Goal: Task Accomplishment & Management: Complete application form

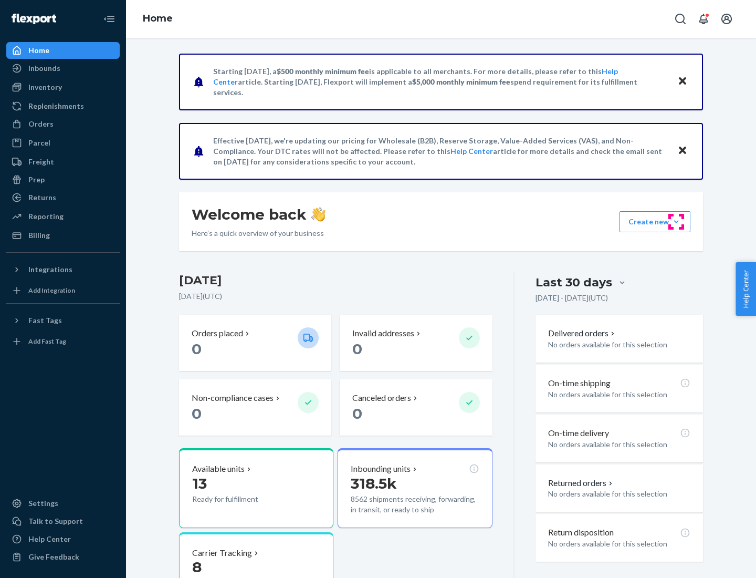
click at [677, 222] on button "Create new Create new inbound Create new order Create new product" at bounding box center [655, 221] width 71 height 21
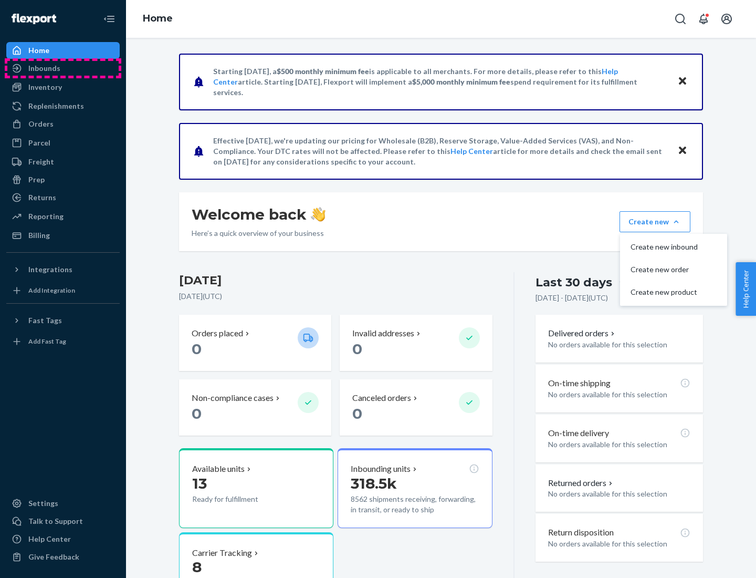
click at [63, 68] on div "Inbounds" at bounding box center [62, 68] width 111 height 15
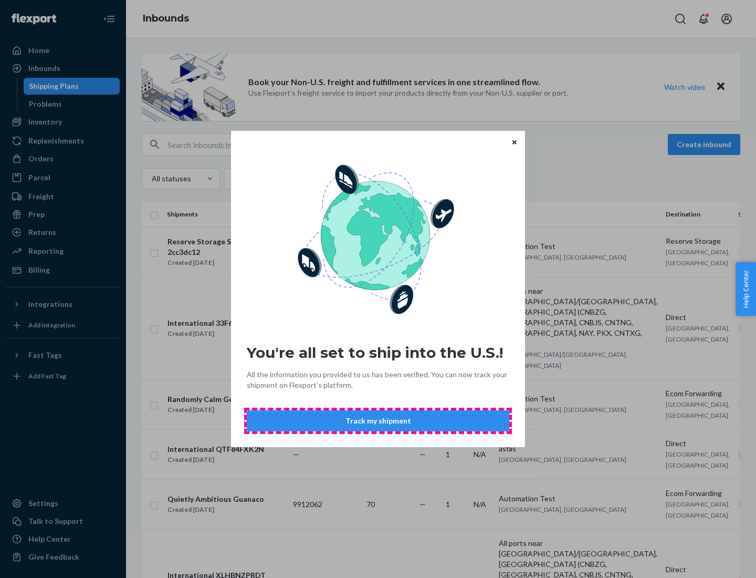
click at [378, 421] on button "Track my shipment" at bounding box center [378, 420] width 263 height 21
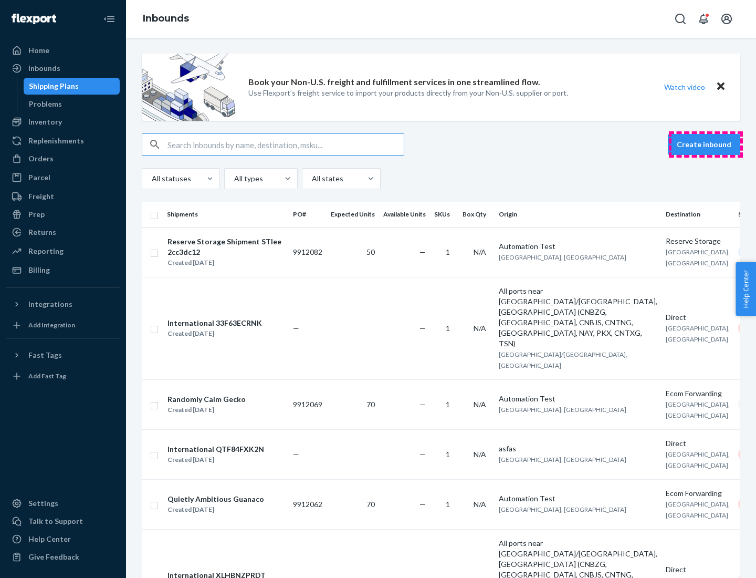
click at [706, 144] on button "Create inbound" at bounding box center [704, 144] width 72 height 21
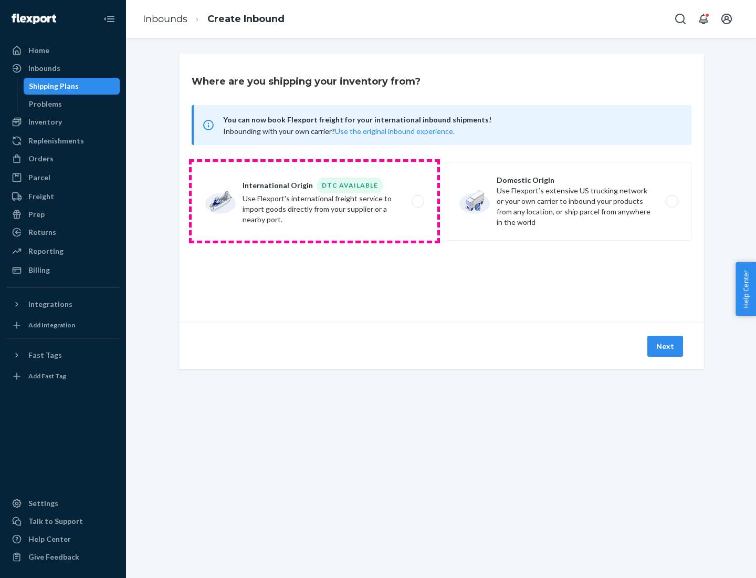
click at [315, 201] on label "International Origin DTC Available Use Flexport's international freight service…" at bounding box center [315, 201] width 246 height 79
click at [418, 201] on input "International Origin DTC Available Use Flexport's international freight service…" at bounding box center [421, 201] width 7 height 7
radio input "true"
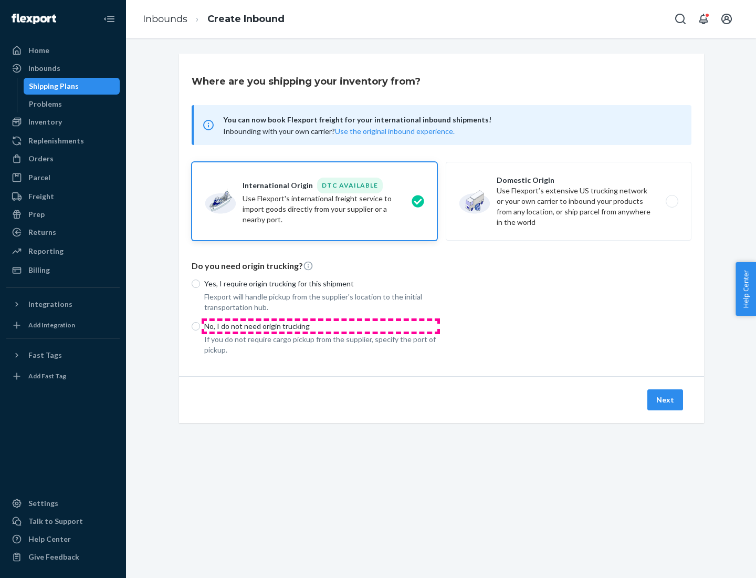
click at [321, 326] on p "No, I do not need origin trucking" at bounding box center [320, 326] width 233 height 11
click at [200, 326] on input "No, I do not need origin trucking" at bounding box center [196, 326] width 8 height 8
radio input "true"
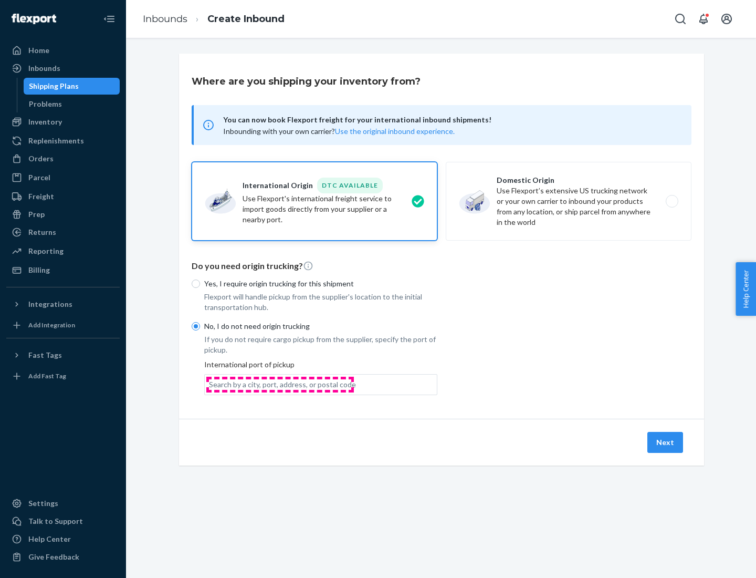
click at [280, 384] on div "Search by a city, port, address, or postal code" at bounding box center [282, 384] width 147 height 11
click at [210, 384] on input "Search by a city, port, address, or postal code" at bounding box center [209, 384] width 1 height 11
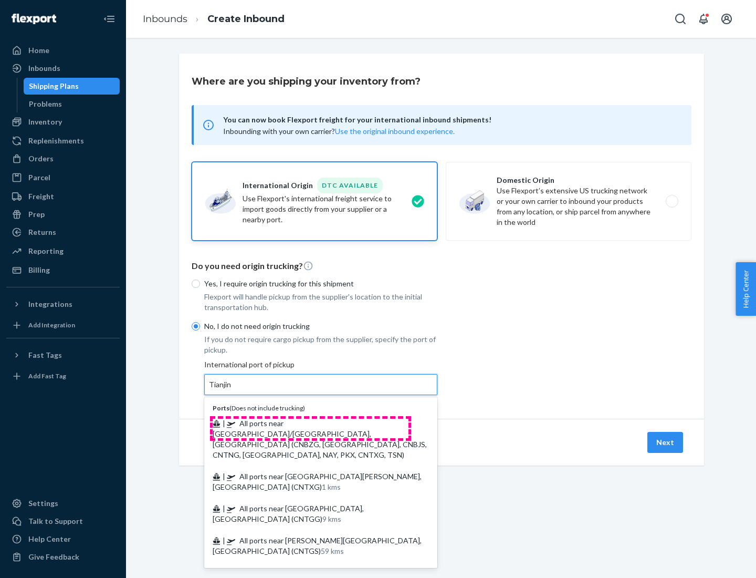
click at [310, 423] on span "| All ports near [GEOGRAPHIC_DATA]/[GEOGRAPHIC_DATA], [GEOGRAPHIC_DATA] (CNBZG,…" at bounding box center [320, 439] width 214 height 40
click at [232, 390] on input "Tianjin" at bounding box center [220, 384] width 23 height 11
type input "All ports near [GEOGRAPHIC_DATA]/[GEOGRAPHIC_DATA], [GEOGRAPHIC_DATA] (CNBZG, […"
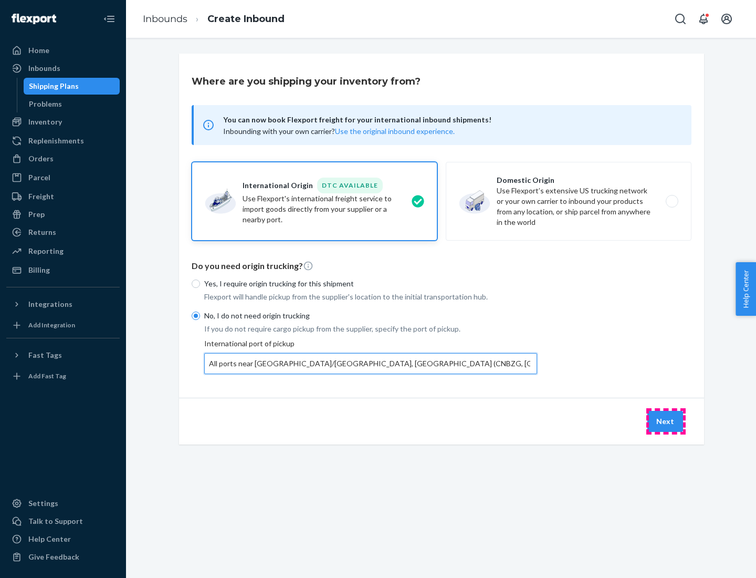
click at [666, 421] on button "Next" at bounding box center [666, 421] width 36 height 21
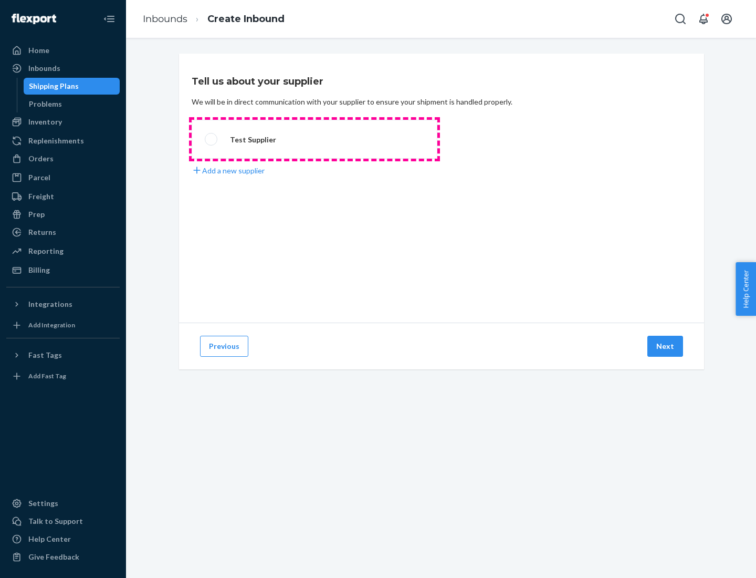
click at [315, 139] on label "Test Supplier" at bounding box center [315, 139] width 246 height 39
click at [212, 139] on input "Test Supplier" at bounding box center [208, 139] width 7 height 7
radio input "true"
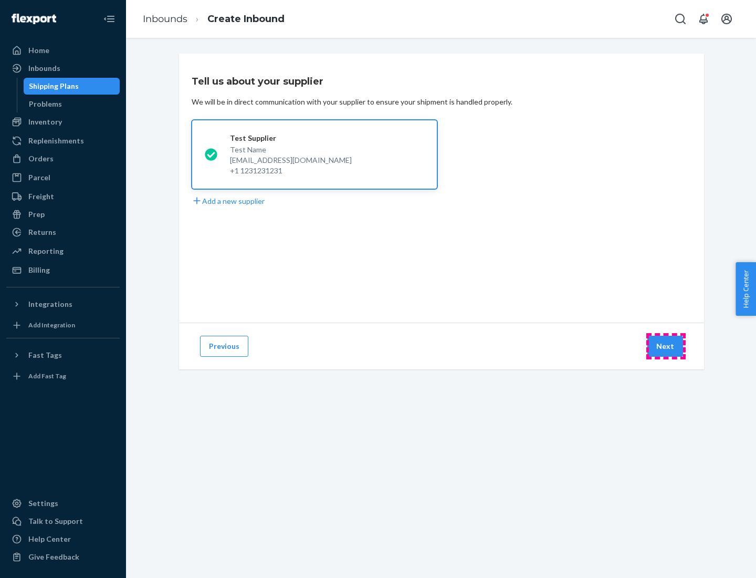
click at [666, 346] on button "Next" at bounding box center [666, 346] width 36 height 21
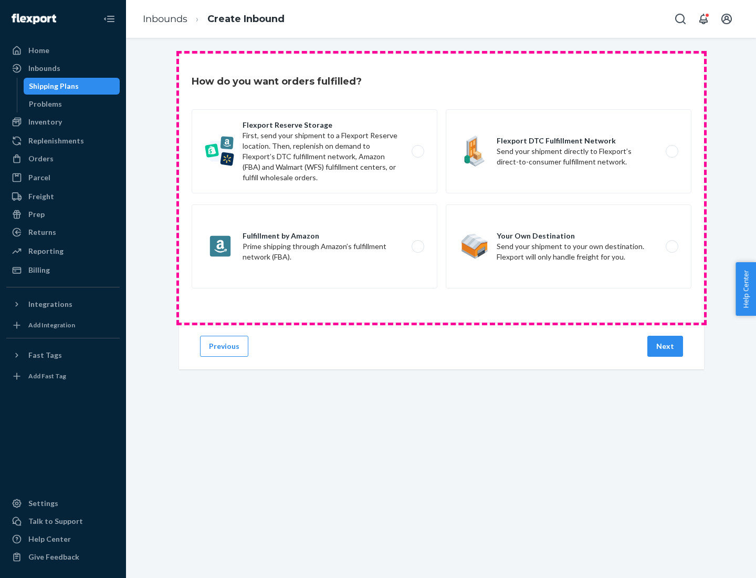
click at [442, 188] on div "Flexport Reserve Storage First, send your shipment to a Flexport Reserve locati…" at bounding box center [442, 200] width 500 height 182
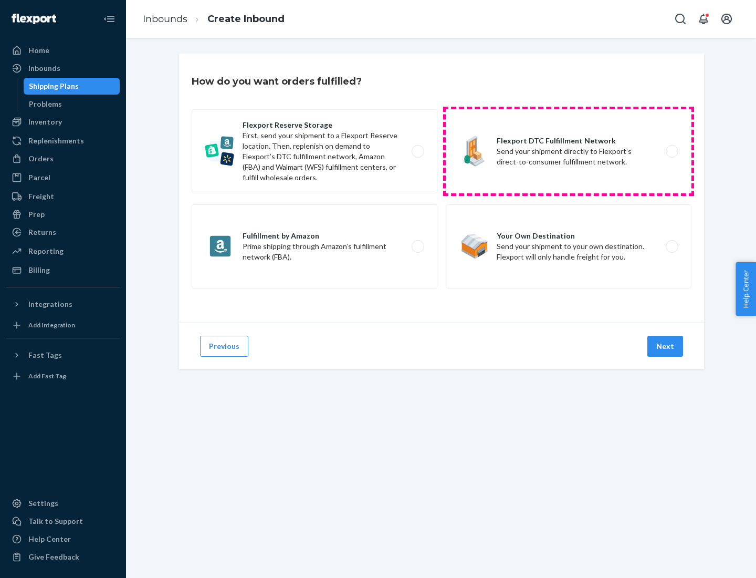
click at [569, 151] on label "Flexport DTC Fulfillment Network Send your shipment directly to Flexport’s dire…" at bounding box center [569, 151] width 246 height 84
click at [672, 151] on input "Flexport DTC Fulfillment Network Send your shipment directly to Flexport’s dire…" at bounding box center [675, 151] width 7 height 7
radio input "true"
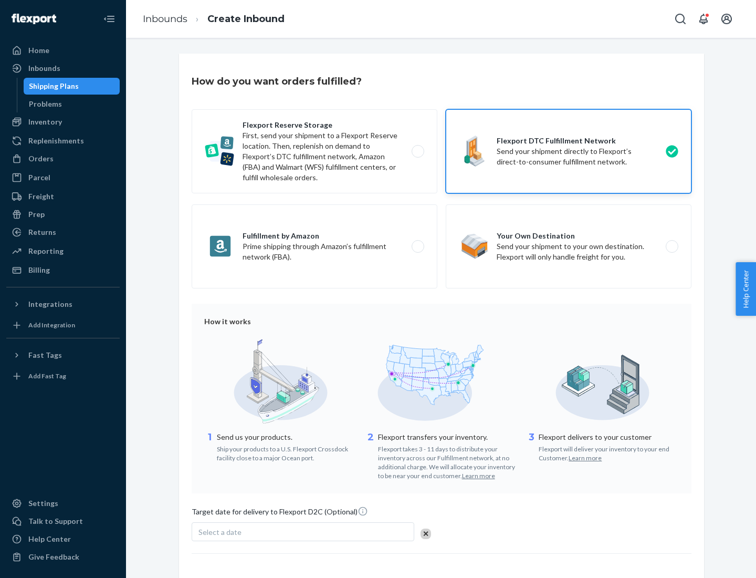
scroll to position [77, 0]
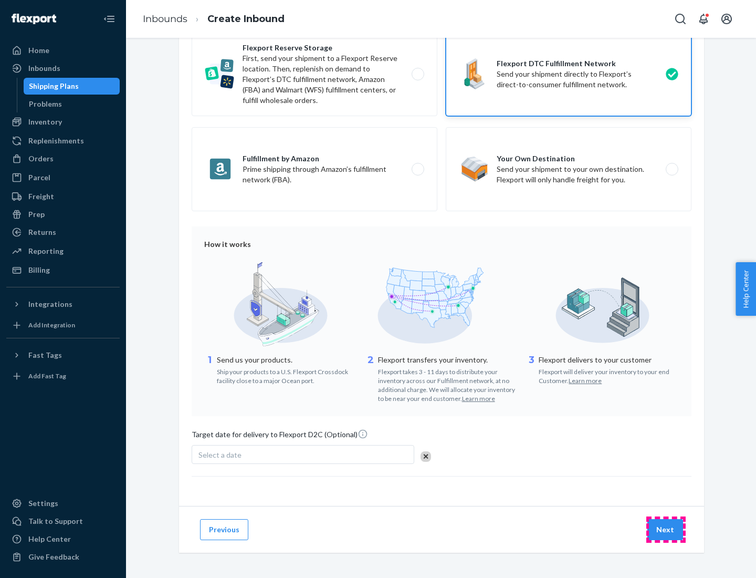
click at [666, 529] on button "Next" at bounding box center [666, 529] width 36 height 21
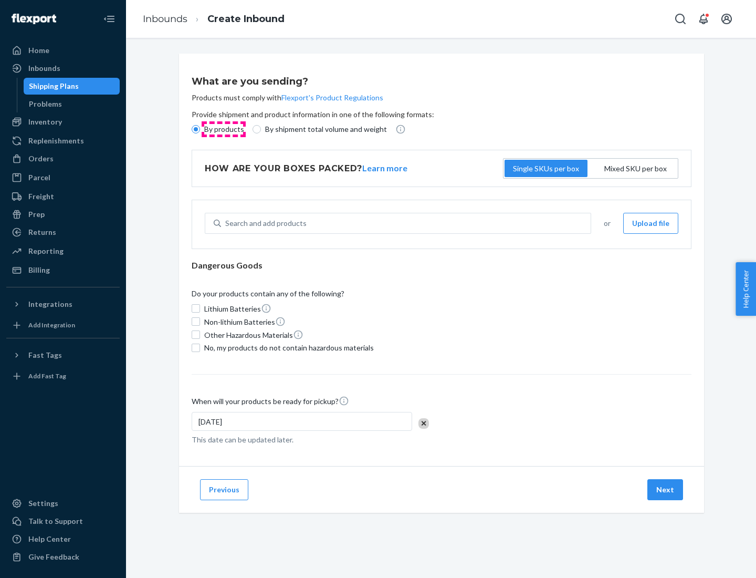
click at [223, 129] on p "By products" at bounding box center [224, 129] width 40 height 11
click at [200, 129] on input "By products" at bounding box center [196, 129] width 8 height 8
click at [264, 223] on div "Search and add products" at bounding box center [265, 223] width 81 height 11
click at [226, 223] on input "Search and add products" at bounding box center [225, 223] width 1 height 11
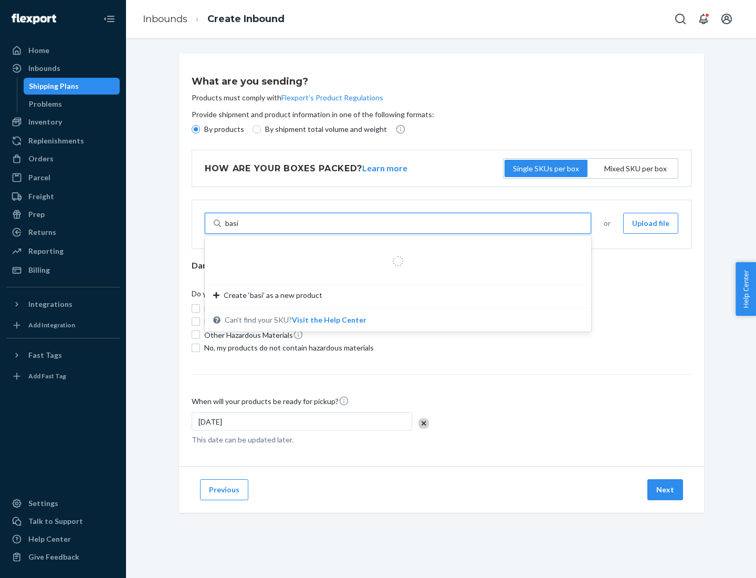
type input "basic"
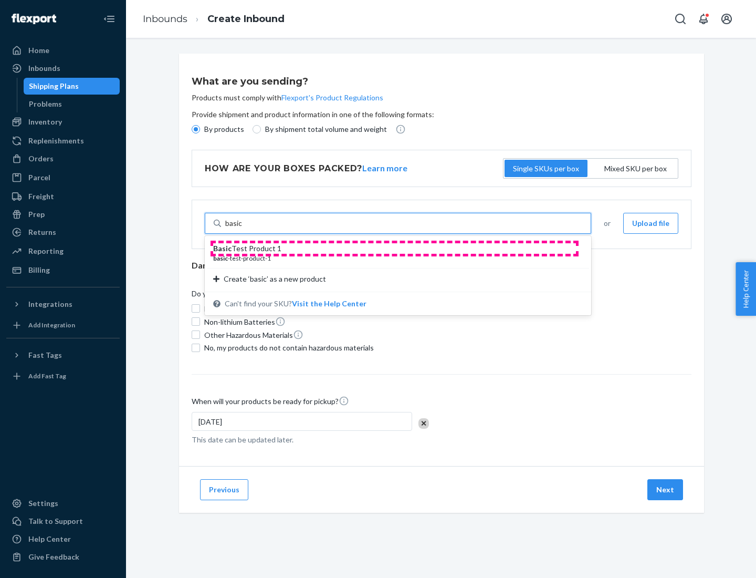
click at [395, 248] on div "Basic Test Product 1" at bounding box center [393, 248] width 361 height 11
click at [243, 229] on input "basic" at bounding box center [233, 223] width 17 height 11
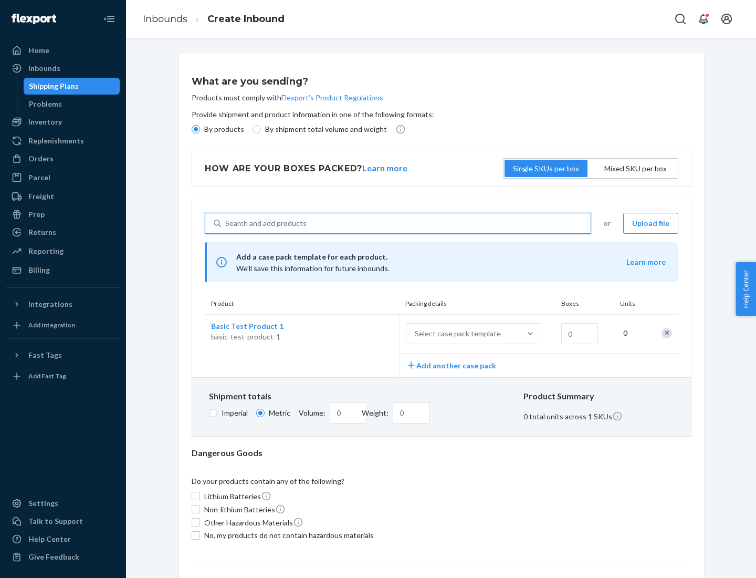
scroll to position [26, 0]
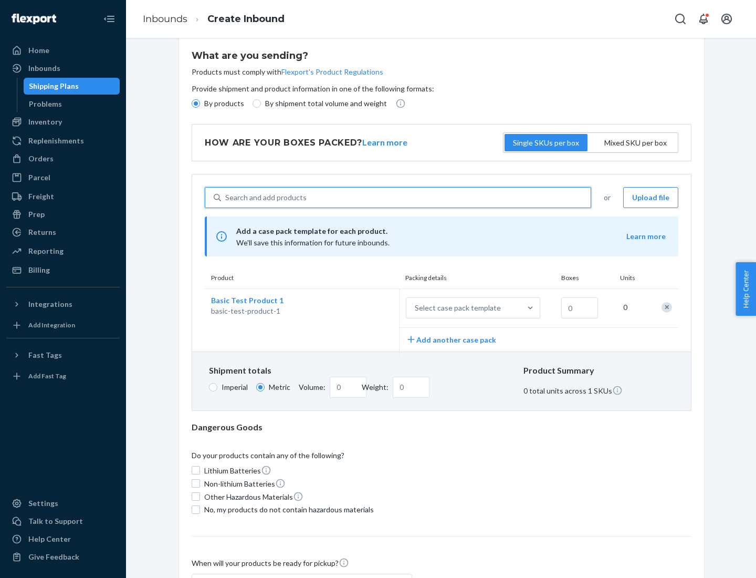
click at [456, 308] on div "Select case pack template" at bounding box center [458, 308] width 86 height 11
click at [363, 308] on input "Select case pack template" at bounding box center [363, 308] width 0 height 0
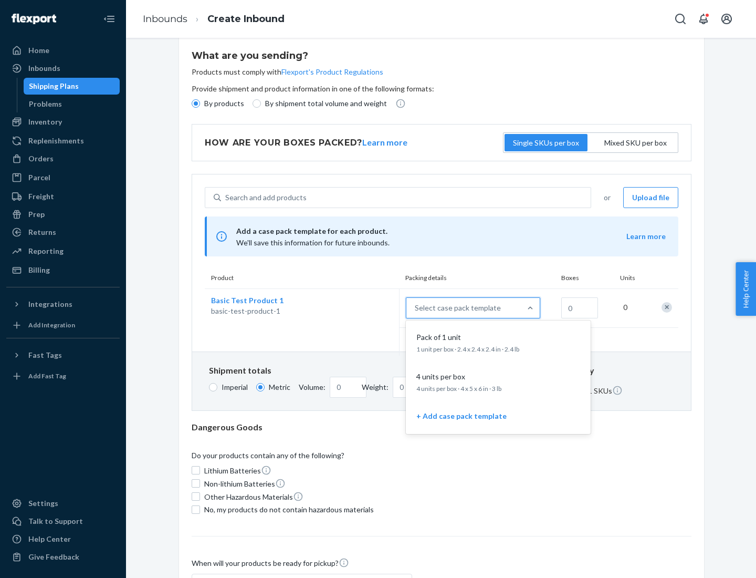
scroll to position [60, 0]
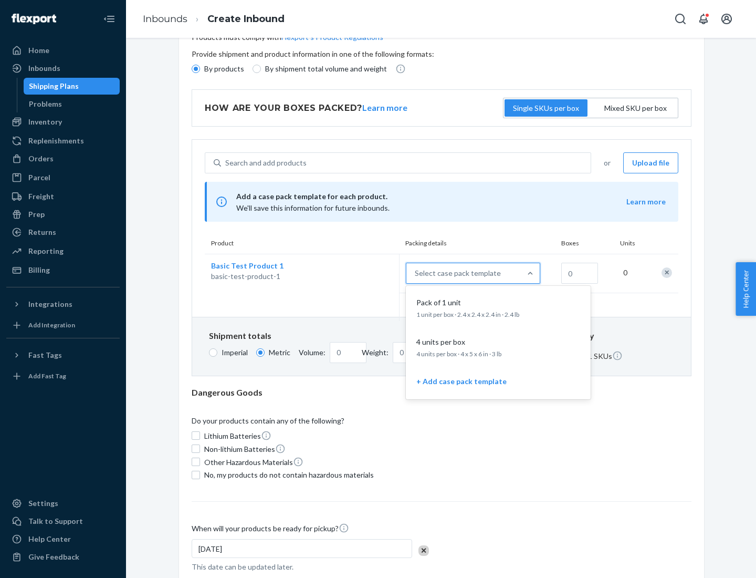
click at [499, 307] on div "Pack of 1 unit" at bounding box center [496, 302] width 168 height 11
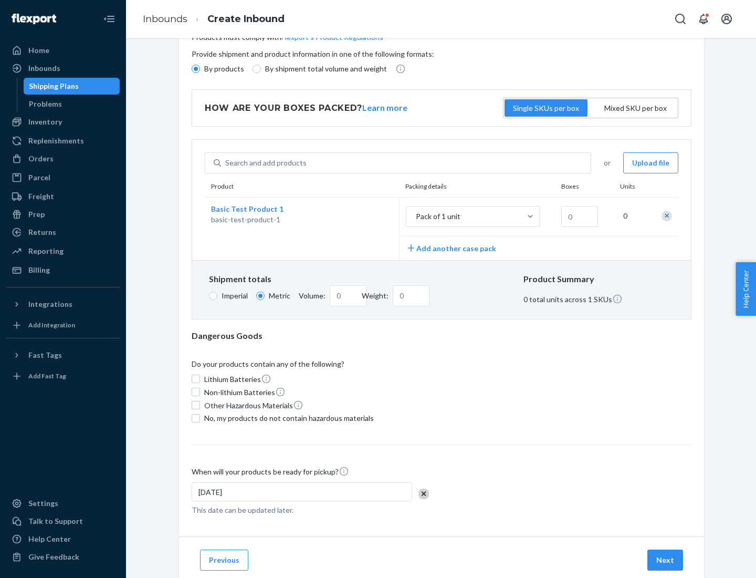
scroll to position [0, 0]
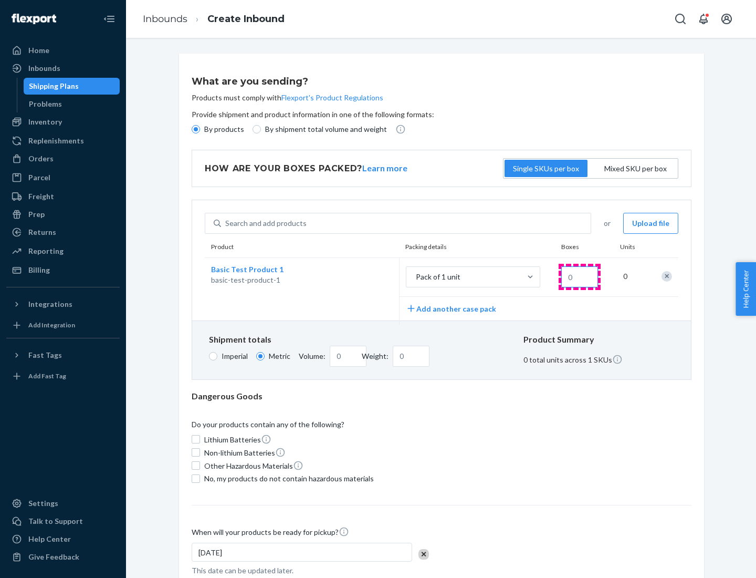
type input "1.09"
type input "1"
type input "10.89"
type input "100"
type input "0.23"
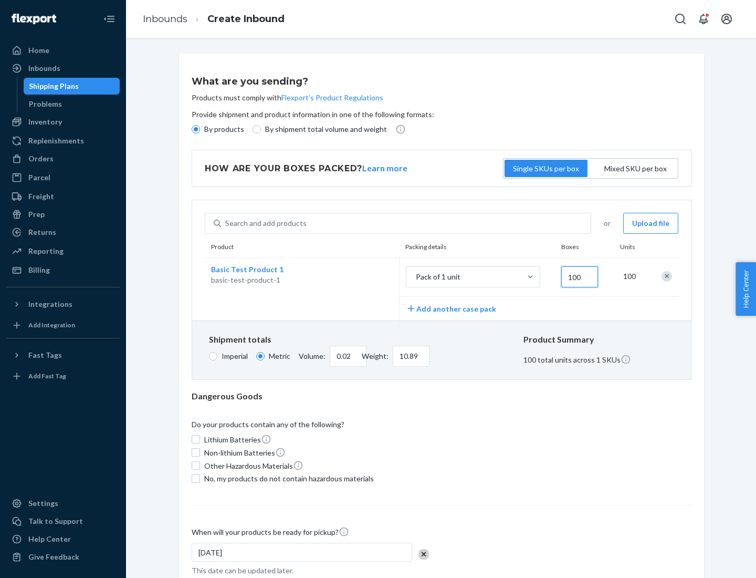
type input "1088.62"
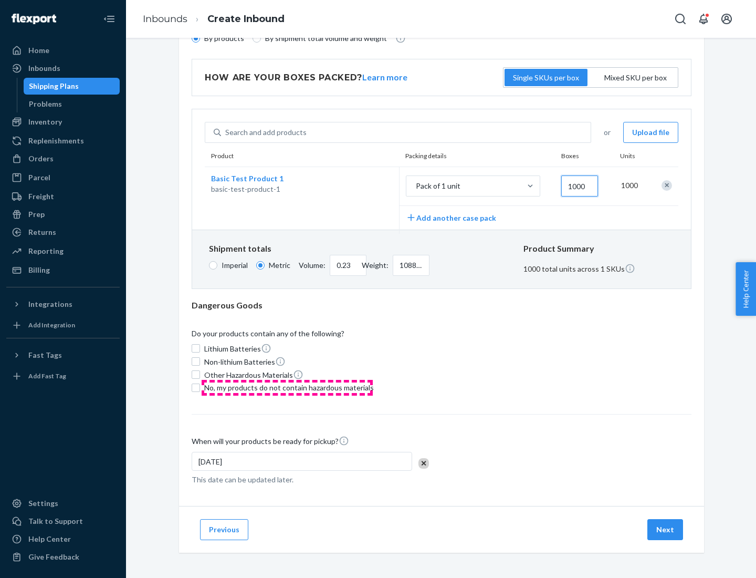
type input "1000"
click at [287, 387] on span "No, my products do not contain hazardous materials" at bounding box center [289, 387] width 170 height 11
click at [200, 387] on input "No, my products do not contain hazardous materials" at bounding box center [196, 388] width 8 height 8
checkbox input "true"
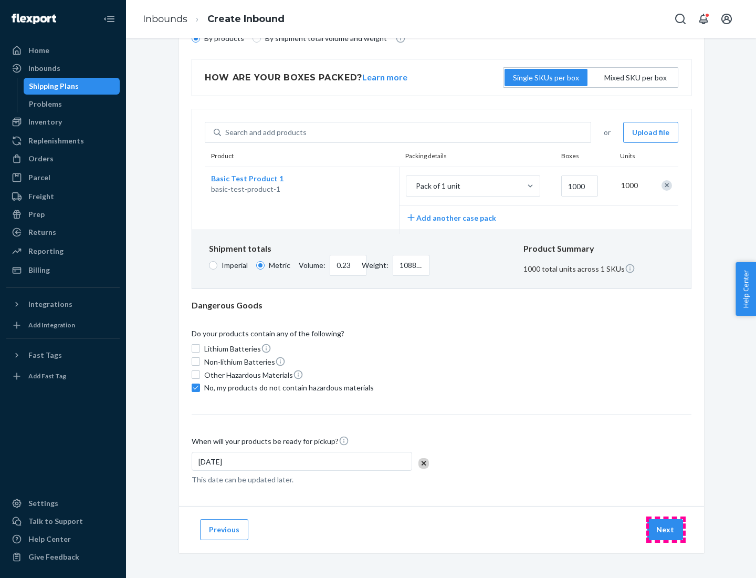
click at [666, 529] on button "Next" at bounding box center [666, 529] width 36 height 21
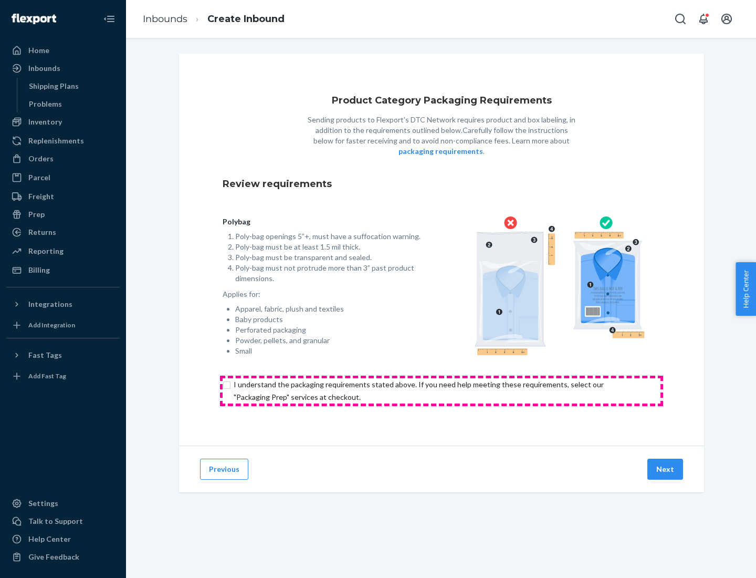
click at [442, 390] on input "checkbox" at bounding box center [442, 390] width 438 height 25
checkbox input "true"
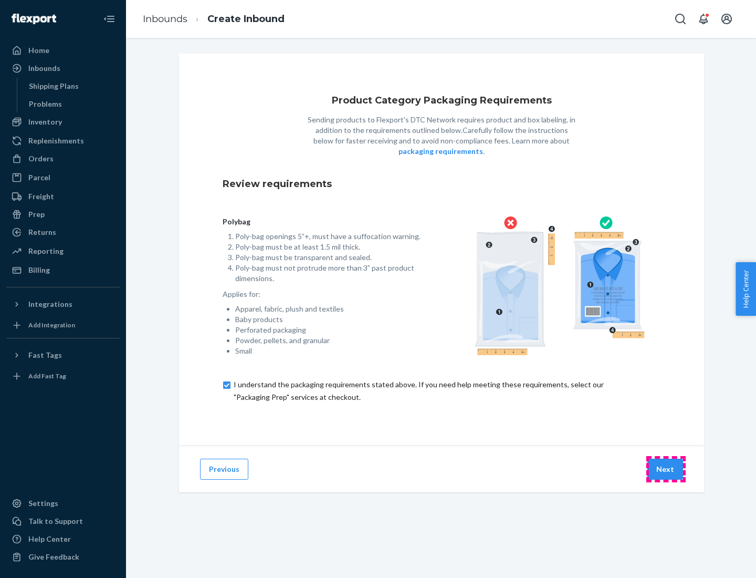
click at [666, 469] on button "Next" at bounding box center [666, 469] width 36 height 21
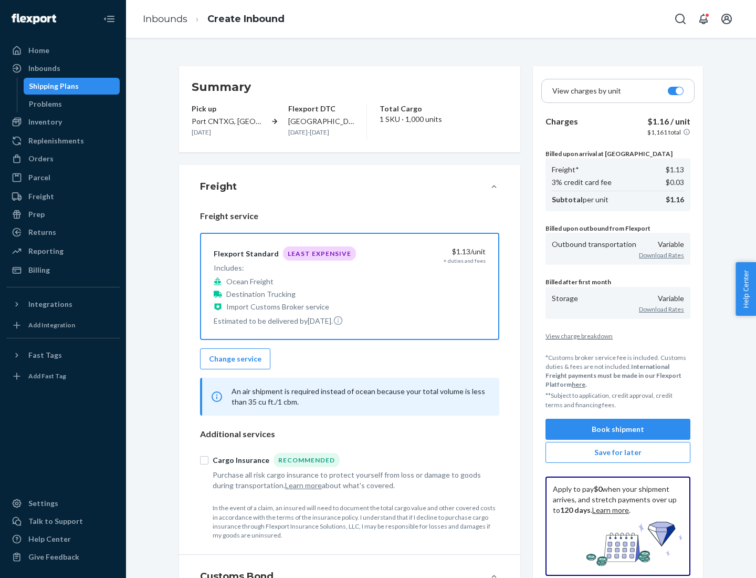
scroll to position [121, 0]
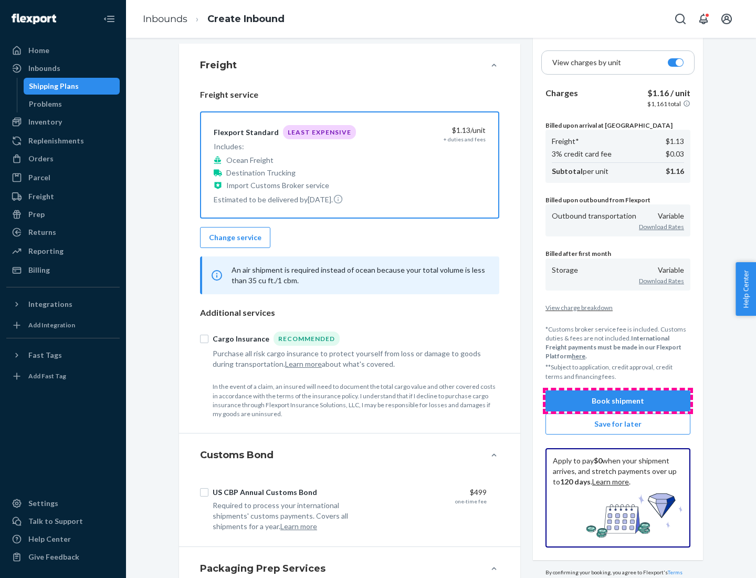
click at [618, 400] on button "Book shipment" at bounding box center [618, 400] width 145 height 21
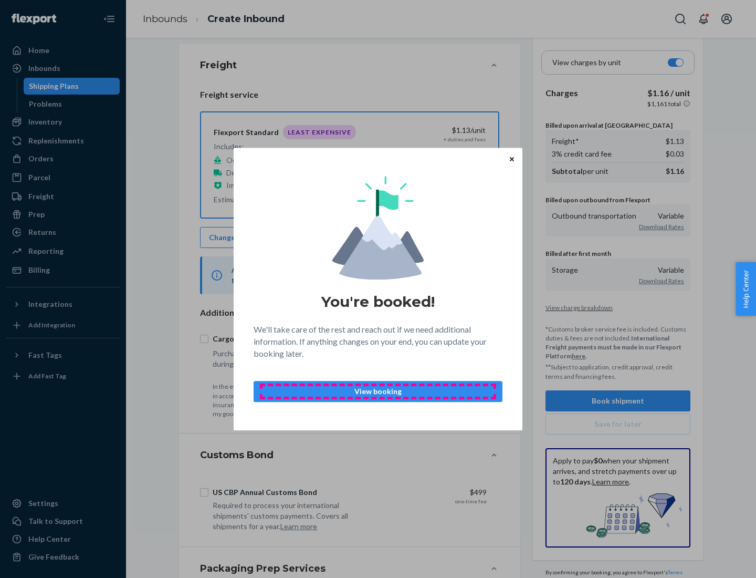
click at [378, 391] on p "View booking" at bounding box center [378, 391] width 231 height 11
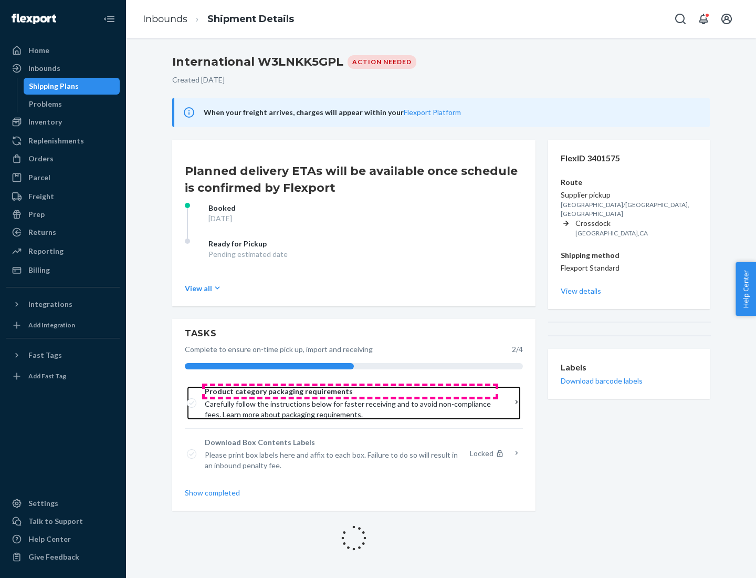
click at [350, 391] on span "Product category packaging requirements" at bounding box center [350, 391] width 291 height 11
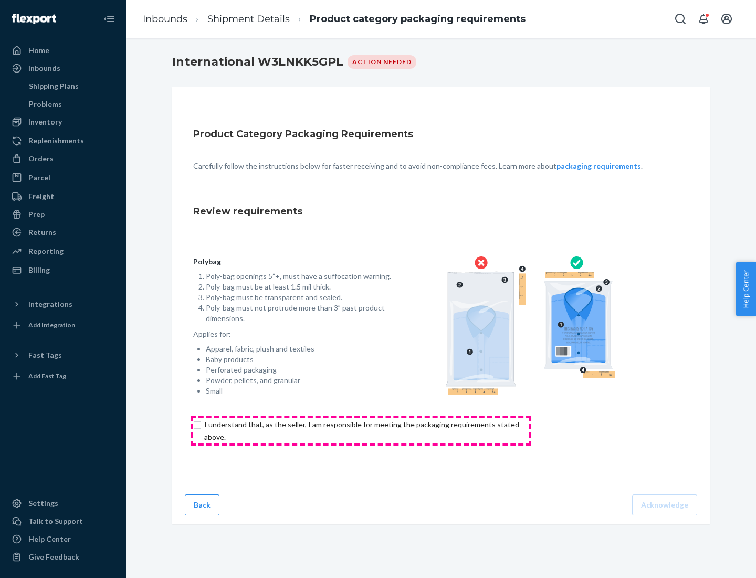
click at [361, 430] on input "checkbox" at bounding box center [367, 430] width 349 height 25
checkbox input "true"
